Goal: Task Accomplishment & Management: Manage account settings

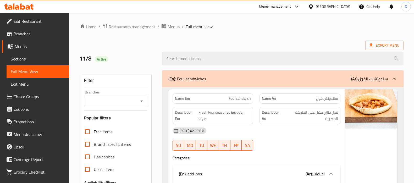
scroll to position [2128, 0]
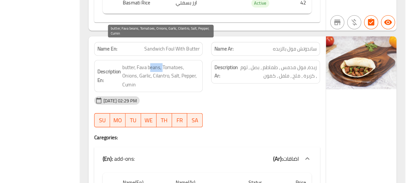
drag, startPoint x: 214, startPoint y: 80, endPoint x: 224, endPoint y: 84, distance: 10.2
click at [224, 94] on span "butter, Fava beans, Tomatoes, Onions, Garlic, Cilantro, Salt, Pepper, Cumin" at bounding box center [223, 103] width 58 height 19
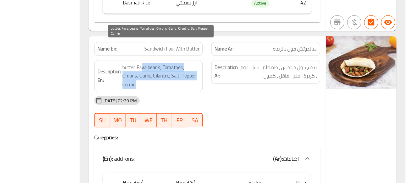
drag, startPoint x: 209, startPoint y: 82, endPoint x: 230, endPoint y: 94, distance: 24.1
click at [230, 94] on span "butter, Fava beans, Tomatoes, Onions, Garlic, Cilantro, Salt, Pepper, Cumin" at bounding box center [223, 103] width 58 height 19
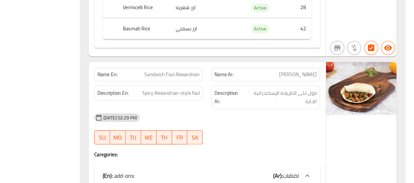
scroll to position [2382, 0]
drag, startPoint x: 224, startPoint y: 86, endPoint x: 251, endPoint y: 84, distance: 26.5
click at [251, 100] on span "Sandwich Foul Alexandrian" at bounding box center [230, 103] width 41 height 6
drag, startPoint x: 225, startPoint y: 98, endPoint x: 270, endPoint y: 98, distance: 45.3
click at [270, 108] on div "Description En: Spicy Alexandrian-style foul Description Ar: فول على الطريقة ال…" at bounding box center [257, 120] width 174 height 24
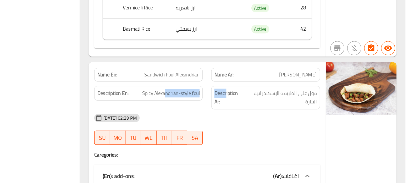
click at [251, 111] on div "Description En: Spicy Alexandrian-style foul" at bounding box center [213, 116] width 81 height 11
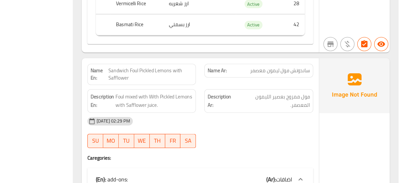
scroll to position [2653, 0]
click at [300, 96] on span "ساندوتش فول ليمون معصفر" at bounding box center [316, 99] width 45 height 6
copy span "معصفر"
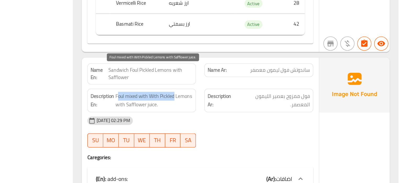
drag, startPoint x: 195, startPoint y: 100, endPoint x: 237, endPoint y: 96, distance: 42.1
click at [237, 115] on span "Foul mixed with With Pickled Lemons with Safflower juice." at bounding box center [223, 121] width 58 height 13
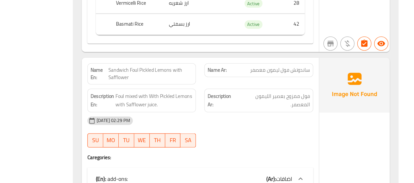
click at [220, 96] on span "Sandwich Foul Pickled Lemons with Safflower" at bounding box center [219, 101] width 63 height 11
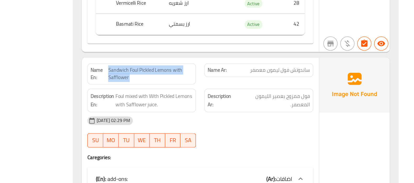
click at [220, 96] on span "Sandwich Foul Pickled Lemons with Safflower" at bounding box center [219, 101] width 63 height 11
copy span "Sandwich Foul Pickled Lemons with Safflower"
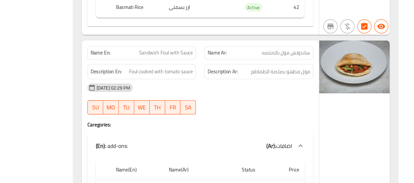
scroll to position [2938, 0]
drag, startPoint x: 216, startPoint y: 63, endPoint x: 257, endPoint y: 64, distance: 40.6
click at [257, 78] on div "Name En: Sandwich Foul with Sauce Name Ar: ساندوتش فول بالصلصه" at bounding box center [257, 86] width 174 height 17
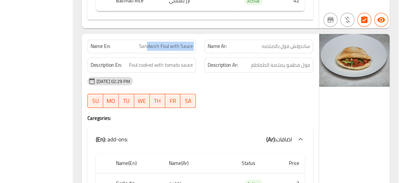
scroll to position [2943, 0]
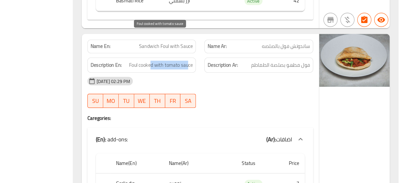
drag, startPoint x: 220, startPoint y: 74, endPoint x: 248, endPoint y: 73, distance: 27.8
click at [248, 92] on span "Foul cooked with tomato sauce" at bounding box center [227, 95] width 47 height 7
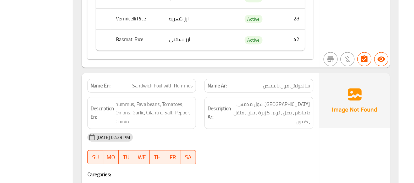
scroll to position [3176, 0]
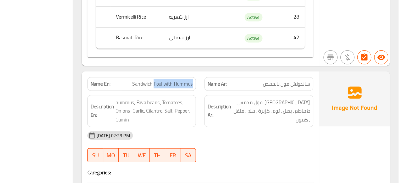
drag, startPoint x: 223, startPoint y: 85, endPoint x: 255, endPoint y: 84, distance: 32.2
click at [255, 101] on div "Name En: Sandwich Foul with Hummus" at bounding box center [213, 109] width 87 height 17
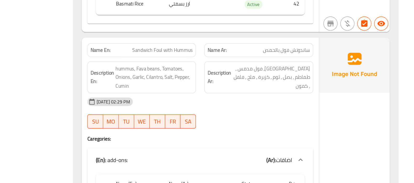
scroll to position [3202, 0]
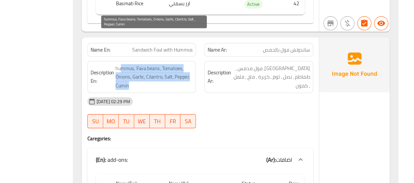
drag, startPoint x: 198, startPoint y: 75, endPoint x: 238, endPoint y: 94, distance: 44.3
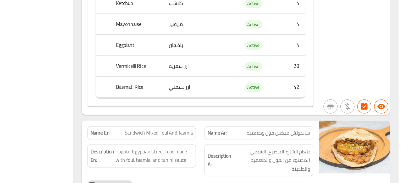
scroll to position [3414, 0]
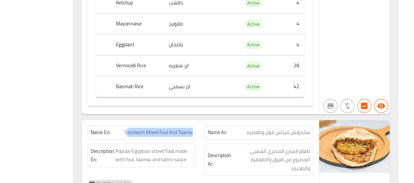
drag, startPoint x: 203, startPoint y: 123, endPoint x: 252, endPoint y: 121, distance: 49.6
click at [252, 140] on div "Name En: Sandwich Mixed Foul And Taamia" at bounding box center [213, 145] width 81 height 10
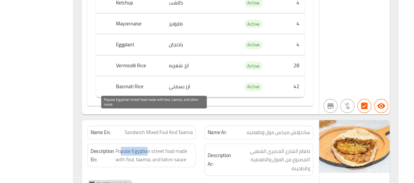
drag, startPoint x: 198, startPoint y: 135, endPoint x: 219, endPoint y: 136, distance: 21.0
click at [219, 156] on span "Popular Egyptian street food made with foul, taamia, and tahini sauce" at bounding box center [223, 162] width 58 height 13
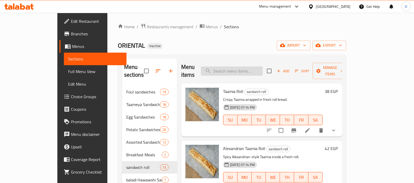
scroll to position [4, 0]
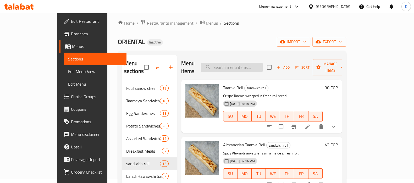
click at [232, 63] on input "search" at bounding box center [232, 67] width 62 height 9
paste input "Sandwich Foul Pickled Lemons with Safflower"
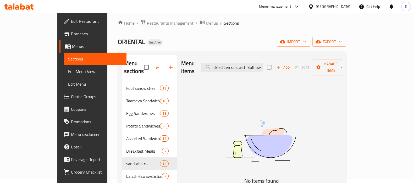
scroll to position [0, 0]
click at [237, 63] on input "Sandwich Foul Pickled Lemons with Safflow" at bounding box center [232, 67] width 62 height 9
drag, startPoint x: 237, startPoint y: 63, endPoint x: 218, endPoint y: 63, distance: 19.1
click at [218, 63] on div "Menu items Sandwich Foul Pickled Lemons with Safflow Add Sort Manage items" at bounding box center [261, 67] width 161 height 25
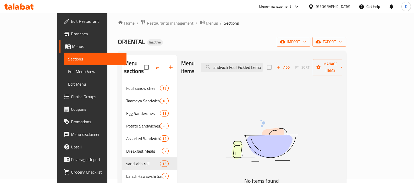
drag, startPoint x: 258, startPoint y: 64, endPoint x: 209, endPoint y: 66, distance: 49.6
click at [209, 66] on div "Menu items andwich Foul Pickled Lemons with Safflow Add Sort Manage items" at bounding box center [261, 67] width 161 height 25
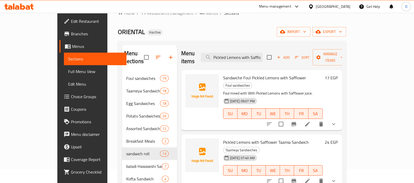
scroll to position [16, 0]
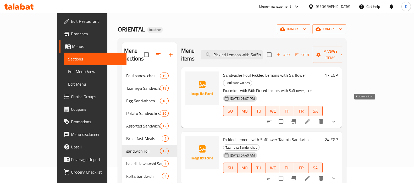
type input "Pickled Lemons with Safflow"
click at [311, 118] on icon at bounding box center [308, 121] width 6 height 6
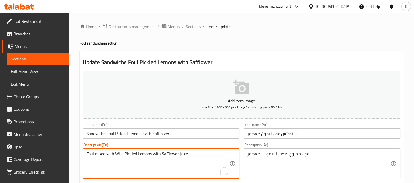
click at [119, 154] on textarea "Foul mixed with With Pickled Lemons with Safflower juice." at bounding box center [157, 163] width 143 height 25
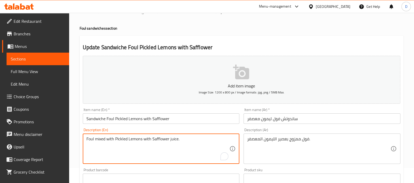
scroll to position [195, 0]
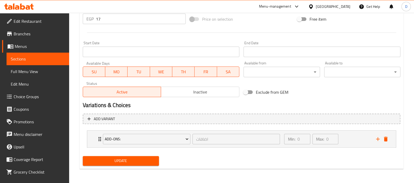
type textarea "Foul mixed with Pickled Lemons with Safflower juice."
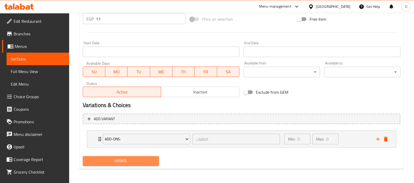
click at [124, 161] on span "Update" at bounding box center [121, 161] width 68 height 7
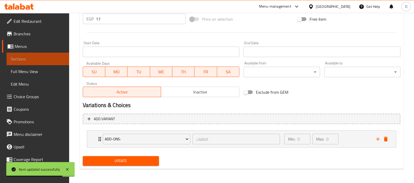
click at [57, 57] on span "Sections" at bounding box center [38, 59] width 54 height 6
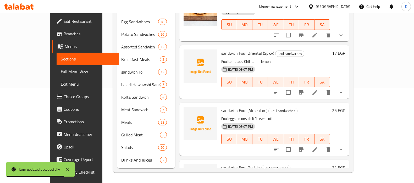
scroll to position [73, 0]
